Goal: Information Seeking & Learning: Learn about a topic

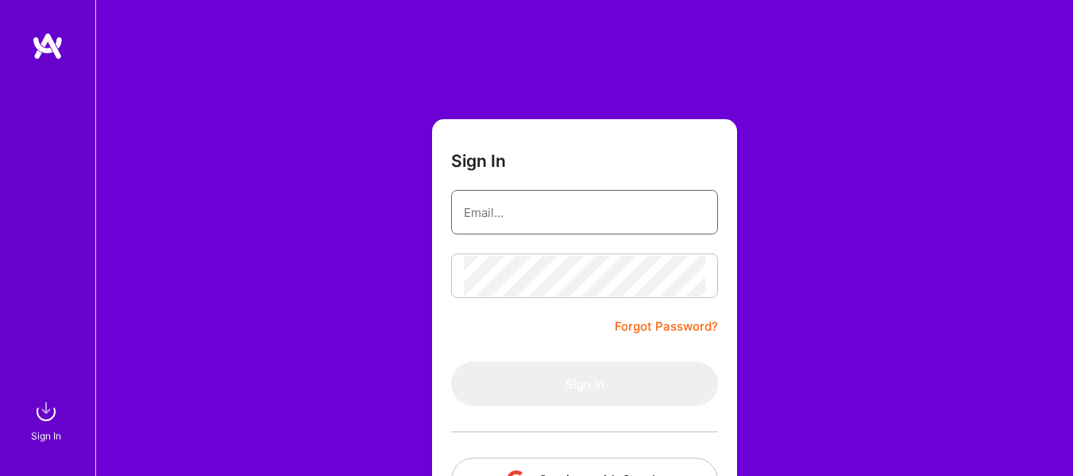
type input "[EMAIL_ADDRESS][DOMAIN_NAME]"
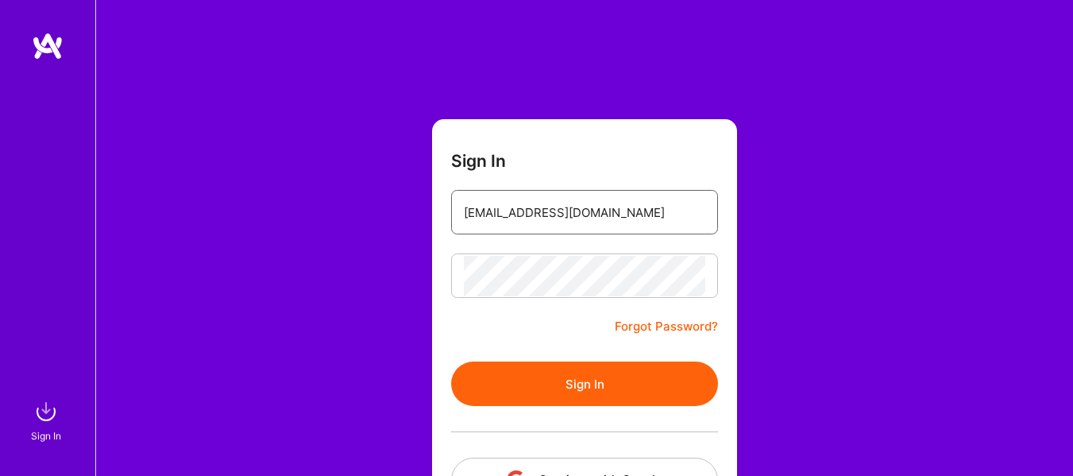
click at [509, 214] on input "[EMAIL_ADDRESS][DOMAIN_NAME]" at bounding box center [584, 212] width 241 height 41
click at [534, 386] on button "Sign In" at bounding box center [584, 383] width 267 height 44
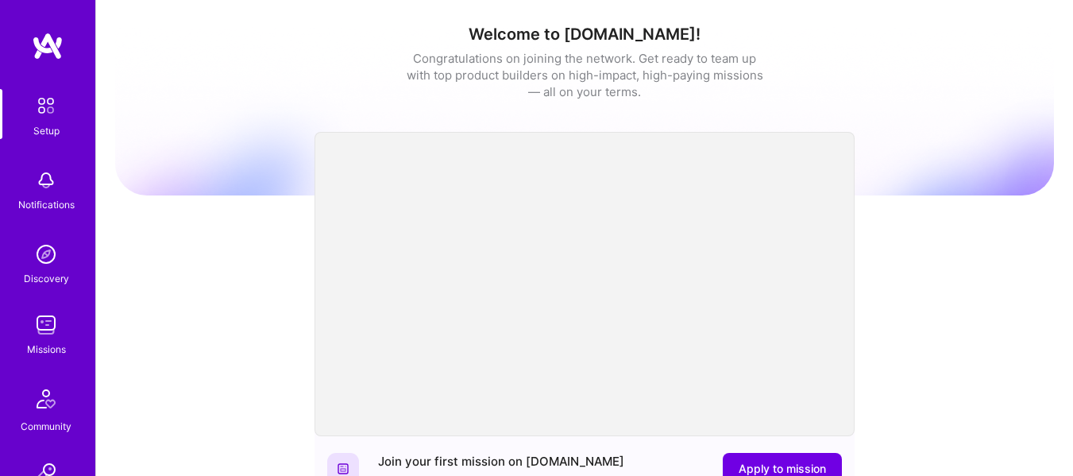
click at [41, 332] on img at bounding box center [46, 325] width 32 height 32
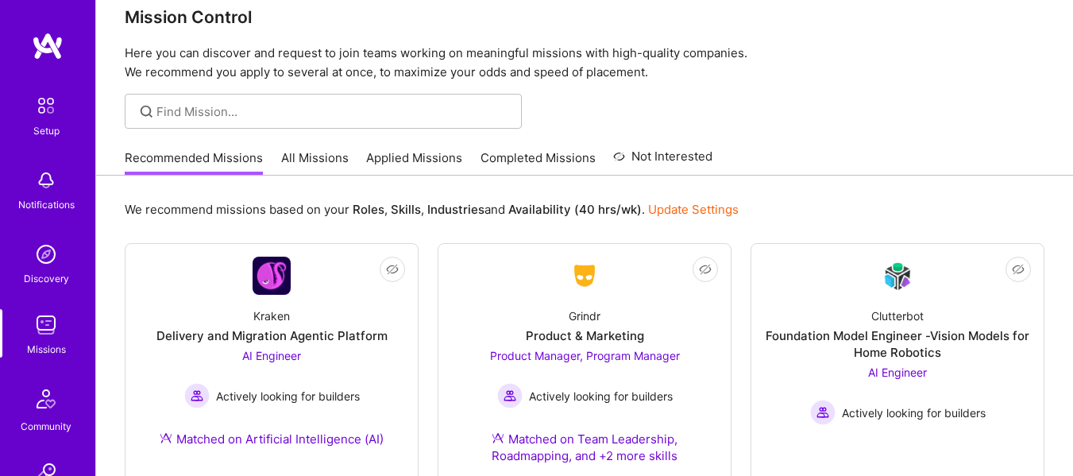
scroll to position [20, 0]
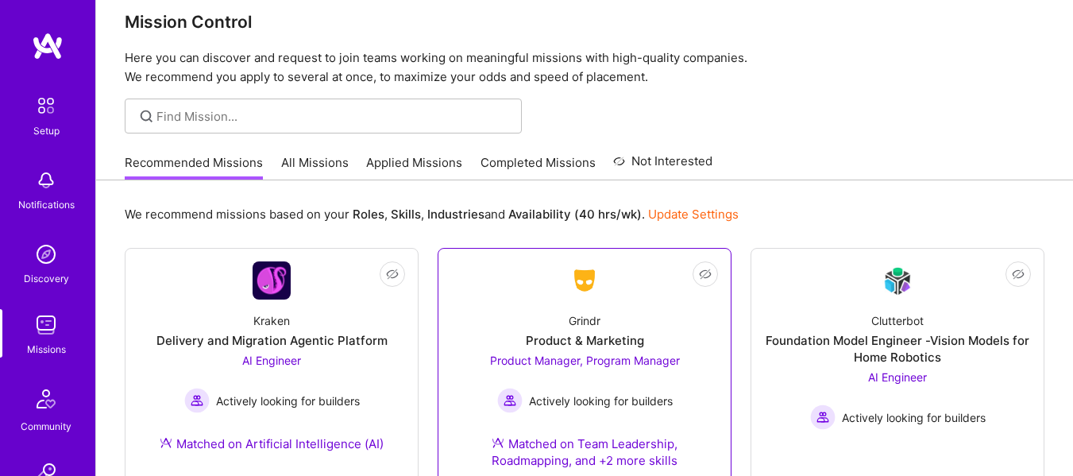
click at [540, 303] on div "Grindr Product & Marketing Product Manager, Program Manager Actively looking fo…" at bounding box center [584, 393] width 267 height 188
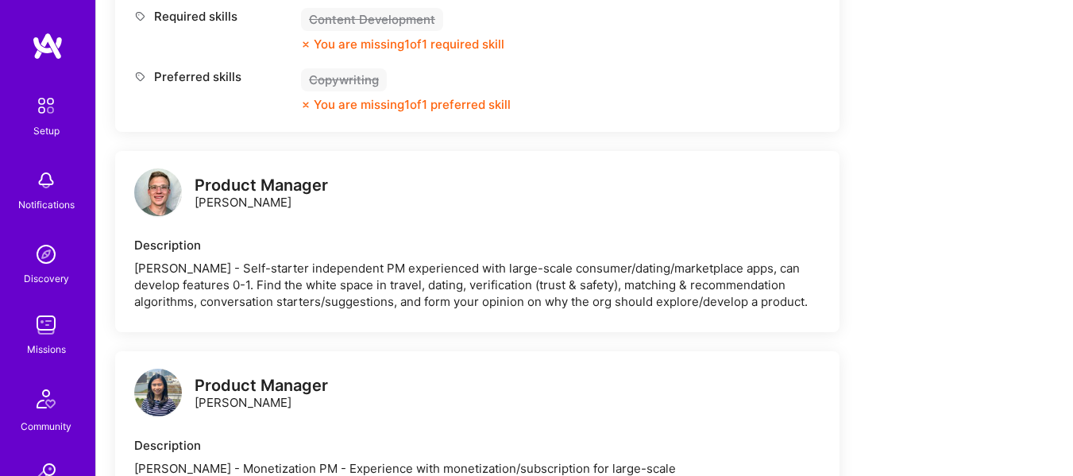
scroll to position [1524, 0]
click at [534, 265] on div "[PERSON_NAME] - Self-starter independent PM experienced with large-scale consum…" at bounding box center [477, 284] width 686 height 50
click at [158, 174] on img at bounding box center [158, 192] width 48 height 48
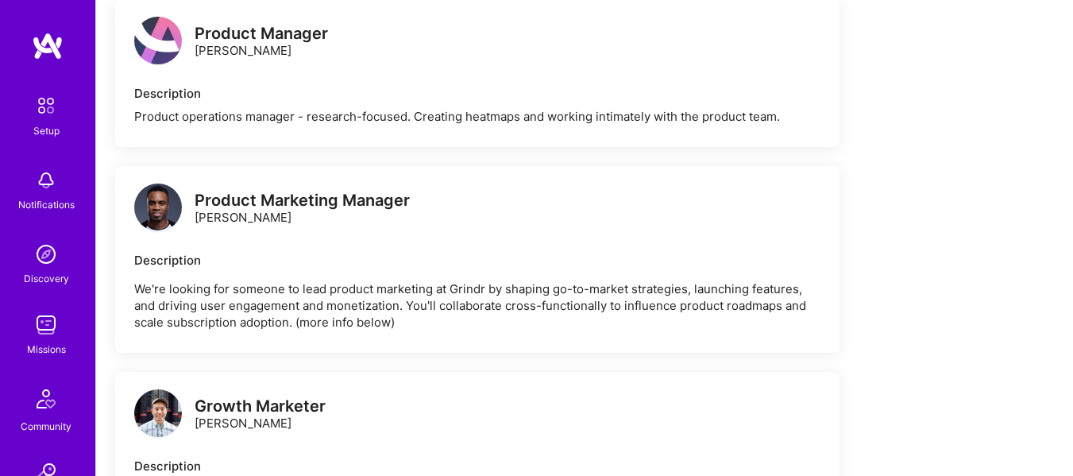
scroll to position [2084, 0]
click at [164, 195] on img at bounding box center [158, 208] width 48 height 48
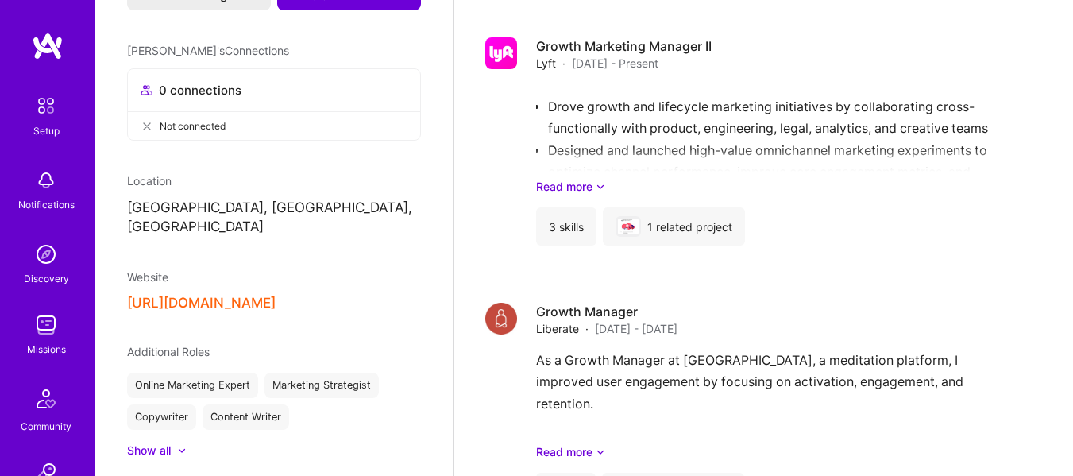
scroll to position [335, 0]
click at [258, 294] on button "[URL][DOMAIN_NAME]" at bounding box center [201, 302] width 149 height 17
